Goal: Use online tool/utility: Utilize a website feature to perform a specific function

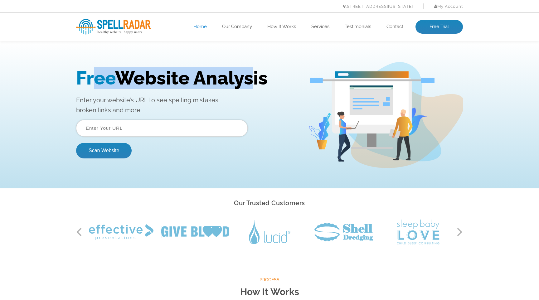
drag, startPoint x: 105, startPoint y: 74, endPoint x: 251, endPoint y: 79, distance: 145.5
click at [251, 79] on h1 "Free Website Analysis" at bounding box center [187, 78] width 223 height 22
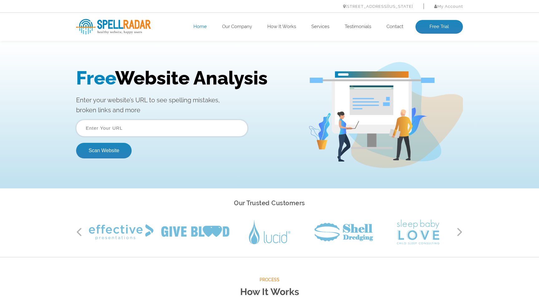
drag, startPoint x: 101, startPoint y: 101, endPoint x: 223, endPoint y: 107, distance: 122.2
click at [223, 107] on p "Enter your website’s URL to see spelling mistakes, broken links and more" at bounding box center [187, 105] width 223 height 20
click at [212, 101] on p "Enter your website’s URL to see spelling mistakes, broken links and more" at bounding box center [187, 105] width 223 height 20
drag, startPoint x: 86, startPoint y: 111, endPoint x: 162, endPoint y: 110, distance: 76.2
click at [159, 110] on p "Enter your website’s URL to see spelling mistakes, broken links and more" at bounding box center [187, 105] width 223 height 20
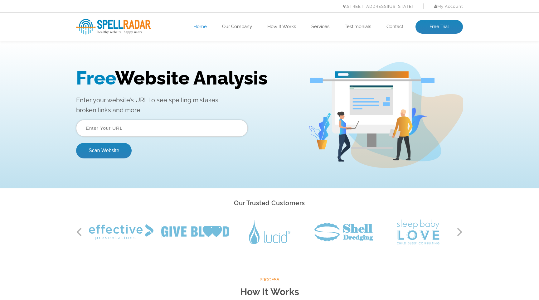
click at [162, 110] on p "Enter your website’s URL to see spelling mistakes, broken links and more" at bounding box center [187, 105] width 223 height 20
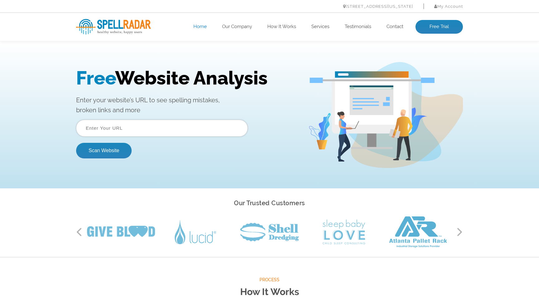
click at [156, 128] on input "text" at bounding box center [162, 128] width 172 height 17
type input "[URL][DOMAIN_NAME]"
click at [99, 149] on button "Scan Website" at bounding box center [104, 151] width 56 height 16
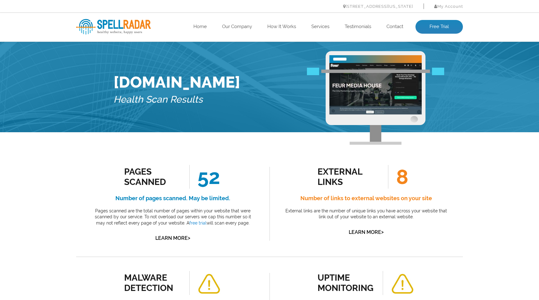
click at [192, 196] on h4 "Number of pages scanned. May be limited." at bounding box center [172, 198] width 165 height 10
drag, startPoint x: 189, startPoint y: 199, endPoint x: 212, endPoint y: 199, distance: 22.2
click at [212, 199] on h4 "Number of pages scanned. May be limited." at bounding box center [172, 198] width 165 height 10
drag, startPoint x: 326, startPoint y: 199, endPoint x: 438, endPoint y: 200, distance: 111.7
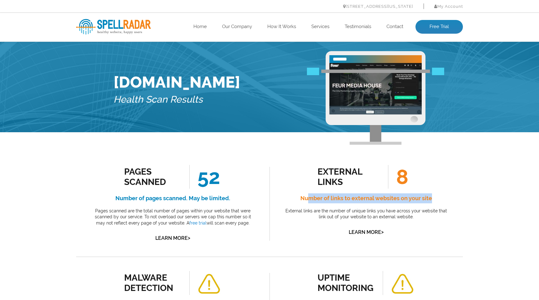
click at [438, 200] on h4 "Number of links to external websites on your site" at bounding box center [366, 198] width 165 height 10
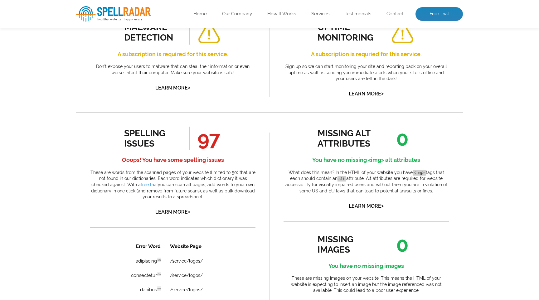
scroll to position [252, 0]
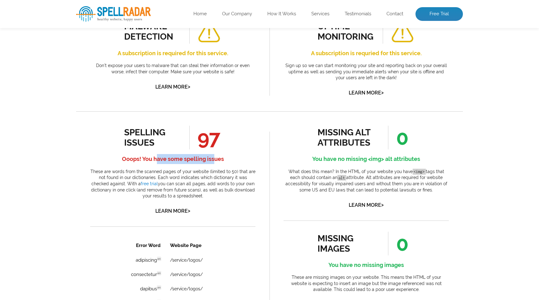
drag, startPoint x: 158, startPoint y: 158, endPoint x: 216, endPoint y: 161, distance: 57.5
click at [216, 161] on h4 "Ooops! You have some spelling issues" at bounding box center [172, 159] width 165 height 10
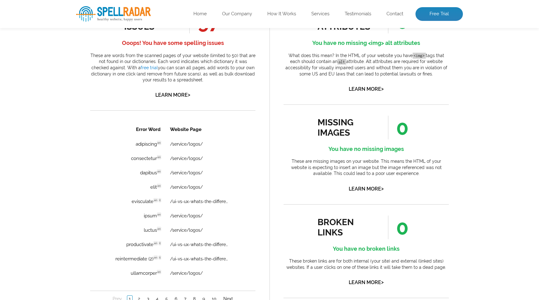
scroll to position [368, 0]
click at [140, 142] on td "adipiscing en Discovered: 10-09-2025 scan Dictionaries: en" at bounding box center [135, 144] width 59 height 14
copy td "adipiscing en Discovered"
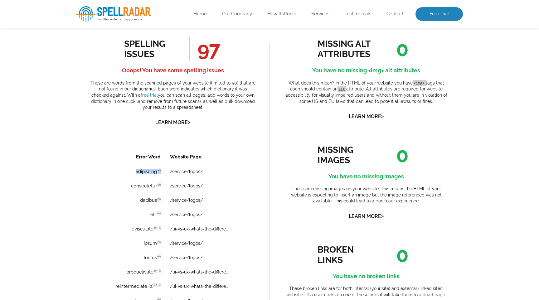
scroll to position [341, 0]
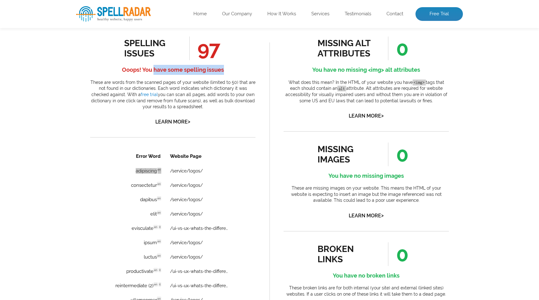
drag, startPoint x: 155, startPoint y: 69, endPoint x: 242, endPoint y: 67, distance: 87.7
click at [242, 67] on h4 "Ooops! You have some spelling issues" at bounding box center [172, 70] width 165 height 10
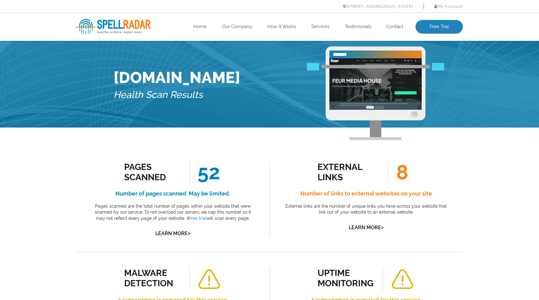
scroll to position [0, 0]
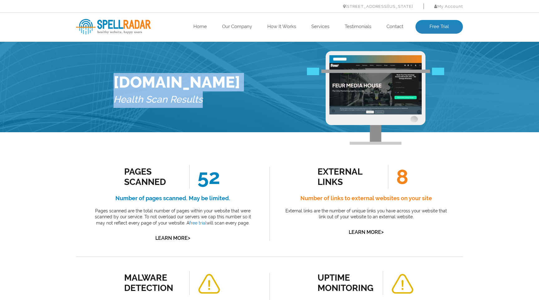
drag, startPoint x: 141, startPoint y: 88, endPoint x: 213, endPoint y: 112, distance: 76.3
click at [213, 113] on div "Feur.com.au Health Scan Results" at bounding box center [269, 87] width 539 height 91
click at [213, 112] on div "Feur.com.au Health Scan Results" at bounding box center [269, 91] width 321 height 81
